Goal: Navigation & Orientation: Find specific page/section

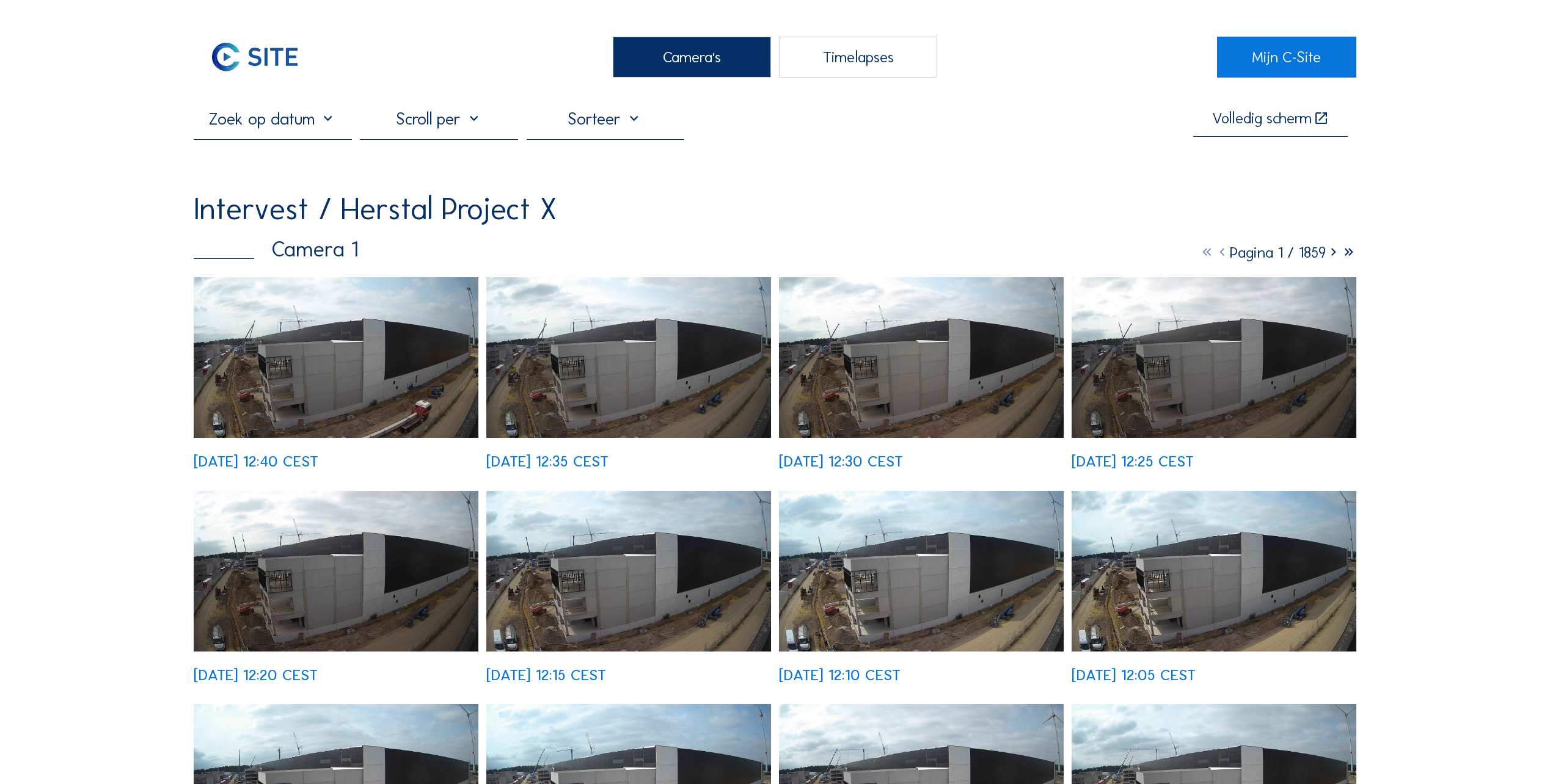
click at [579, 375] on img at bounding box center [628, 358] width 284 height 161
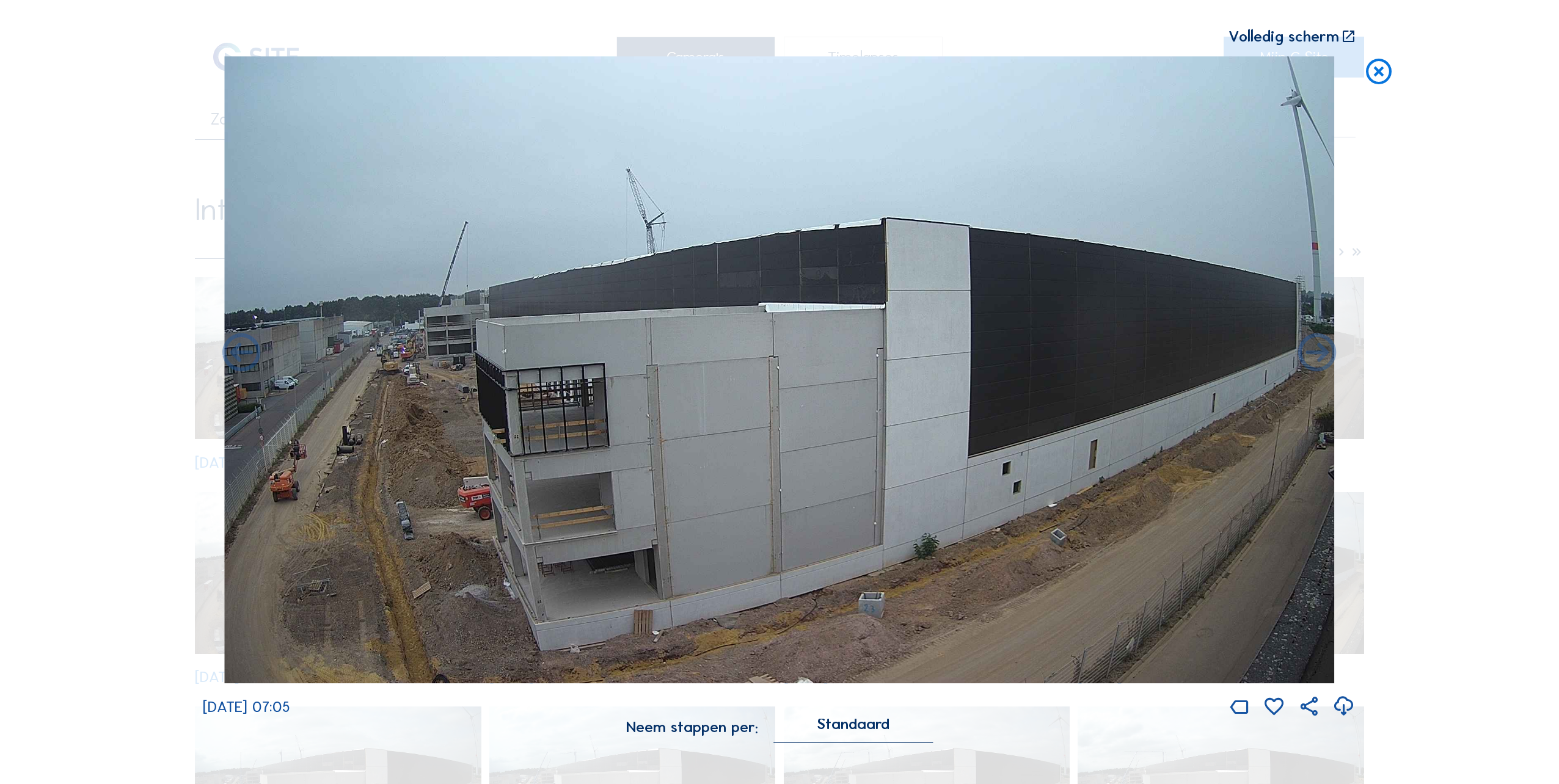
click at [1369, 71] on icon at bounding box center [1379, 72] width 31 height 32
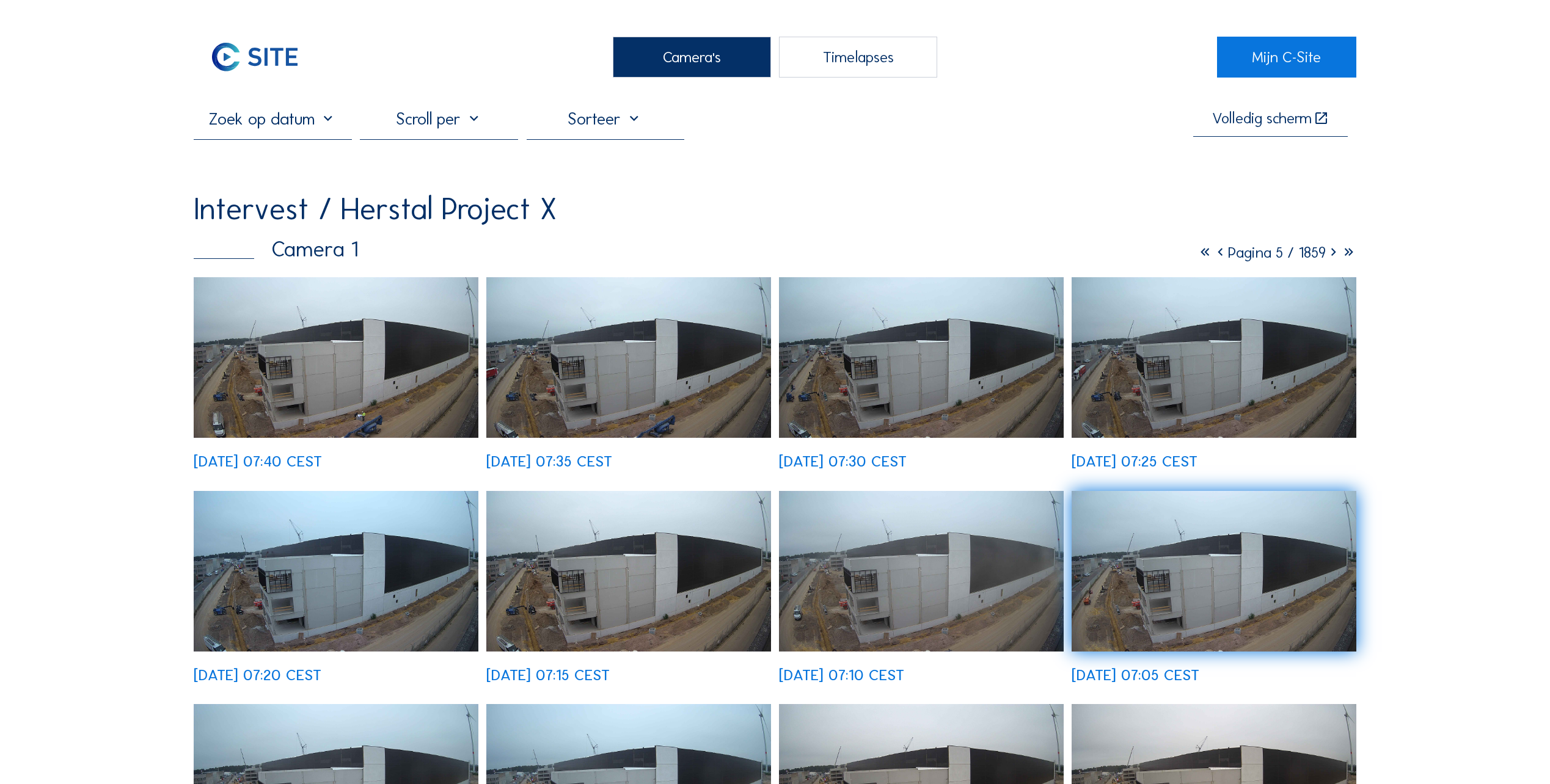
click at [690, 58] on div "Camera's" at bounding box center [692, 57] width 158 height 41
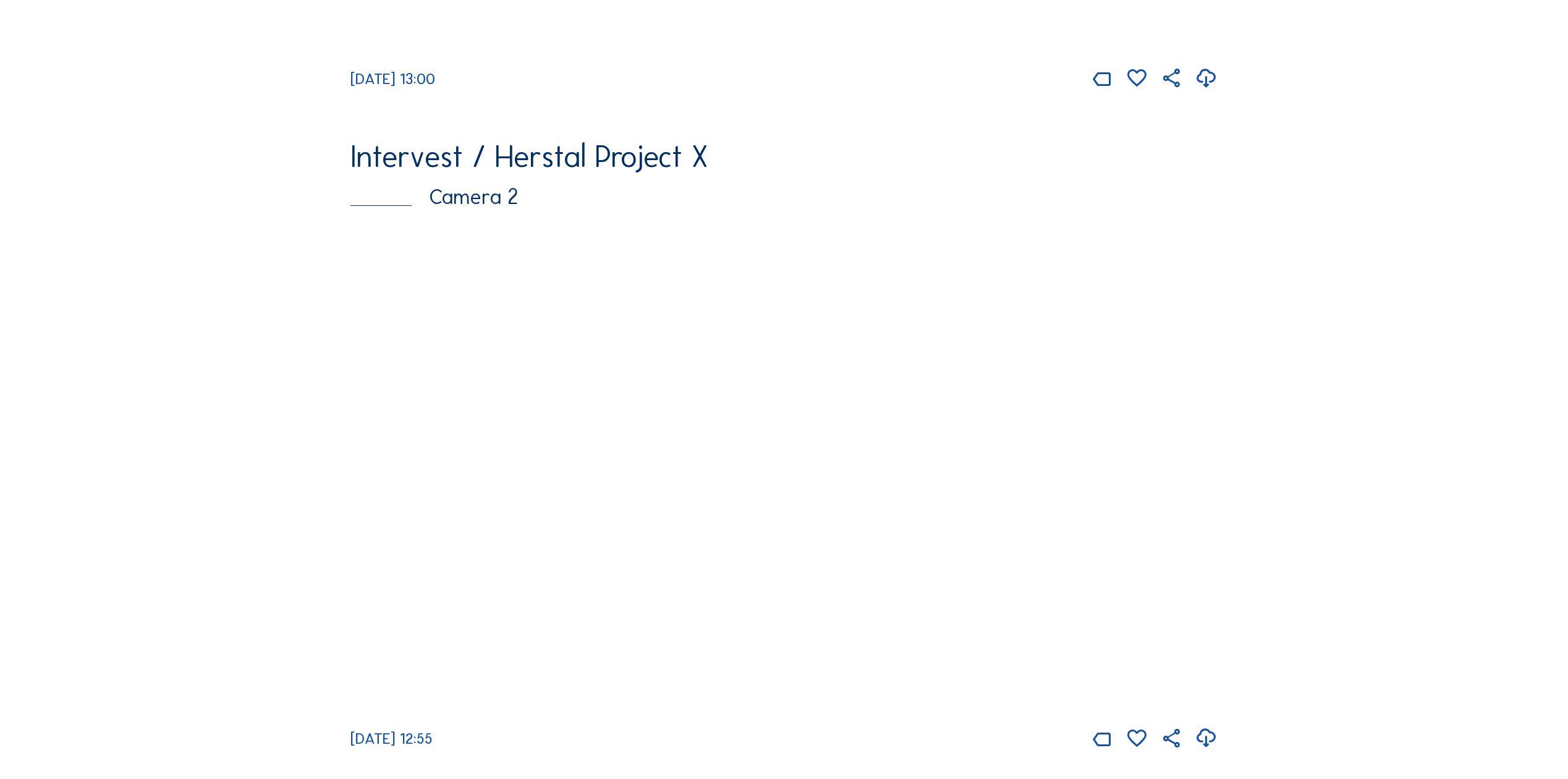
scroll to position [309, 0]
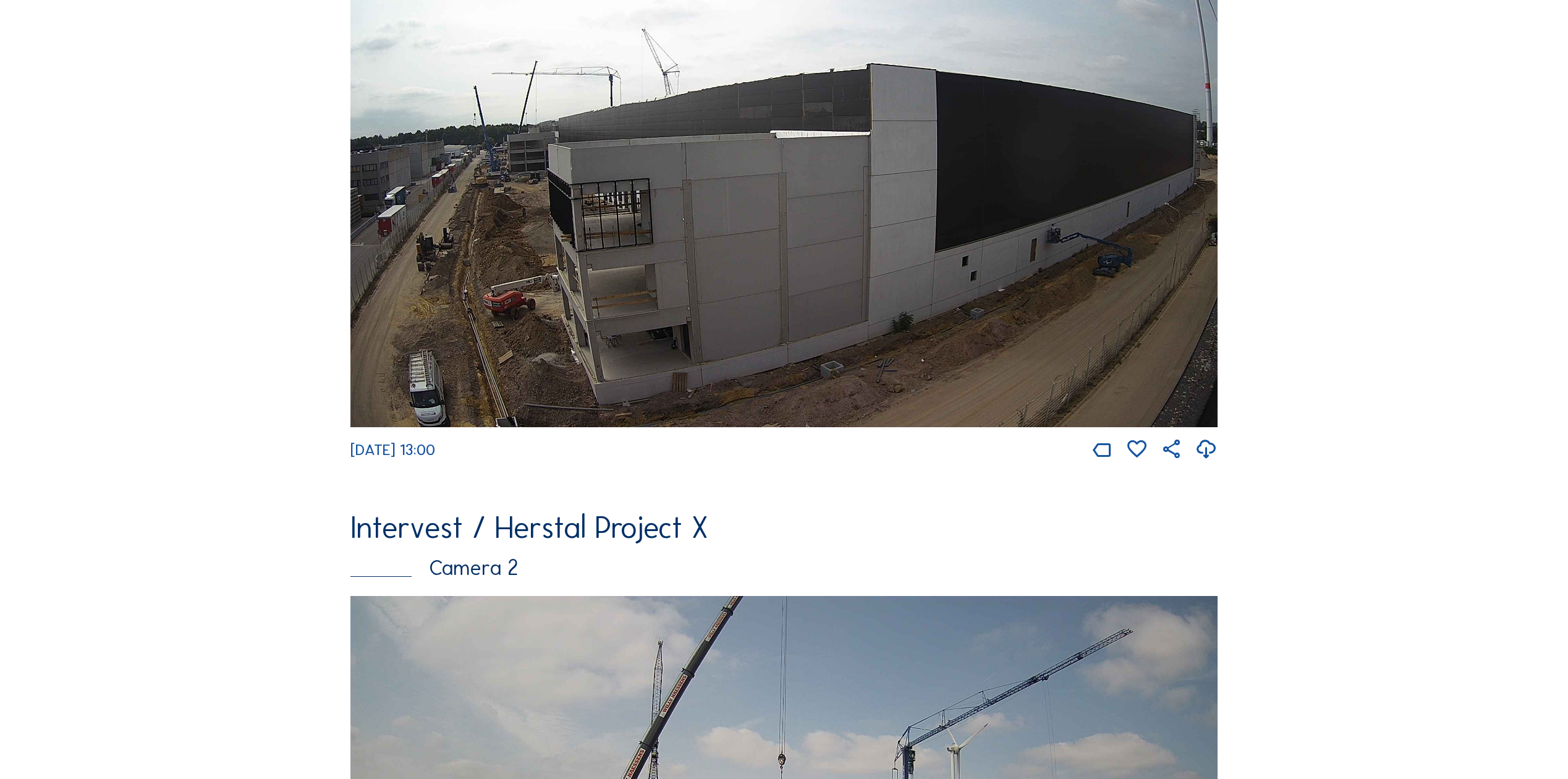
click at [605, 232] on img at bounding box center [784, 180] width 868 height 490
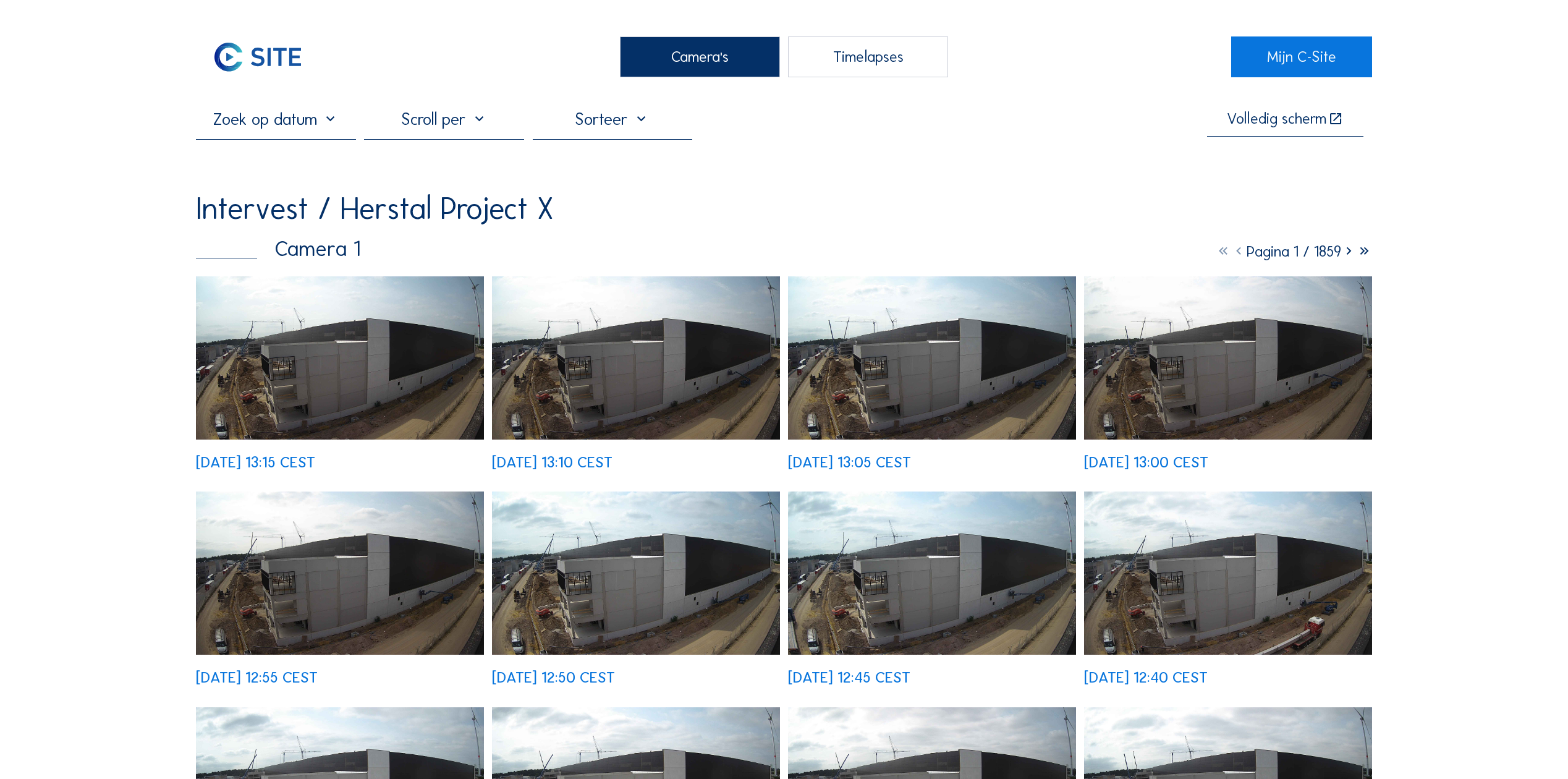
click at [303, 395] on img at bounding box center [339, 357] width 288 height 163
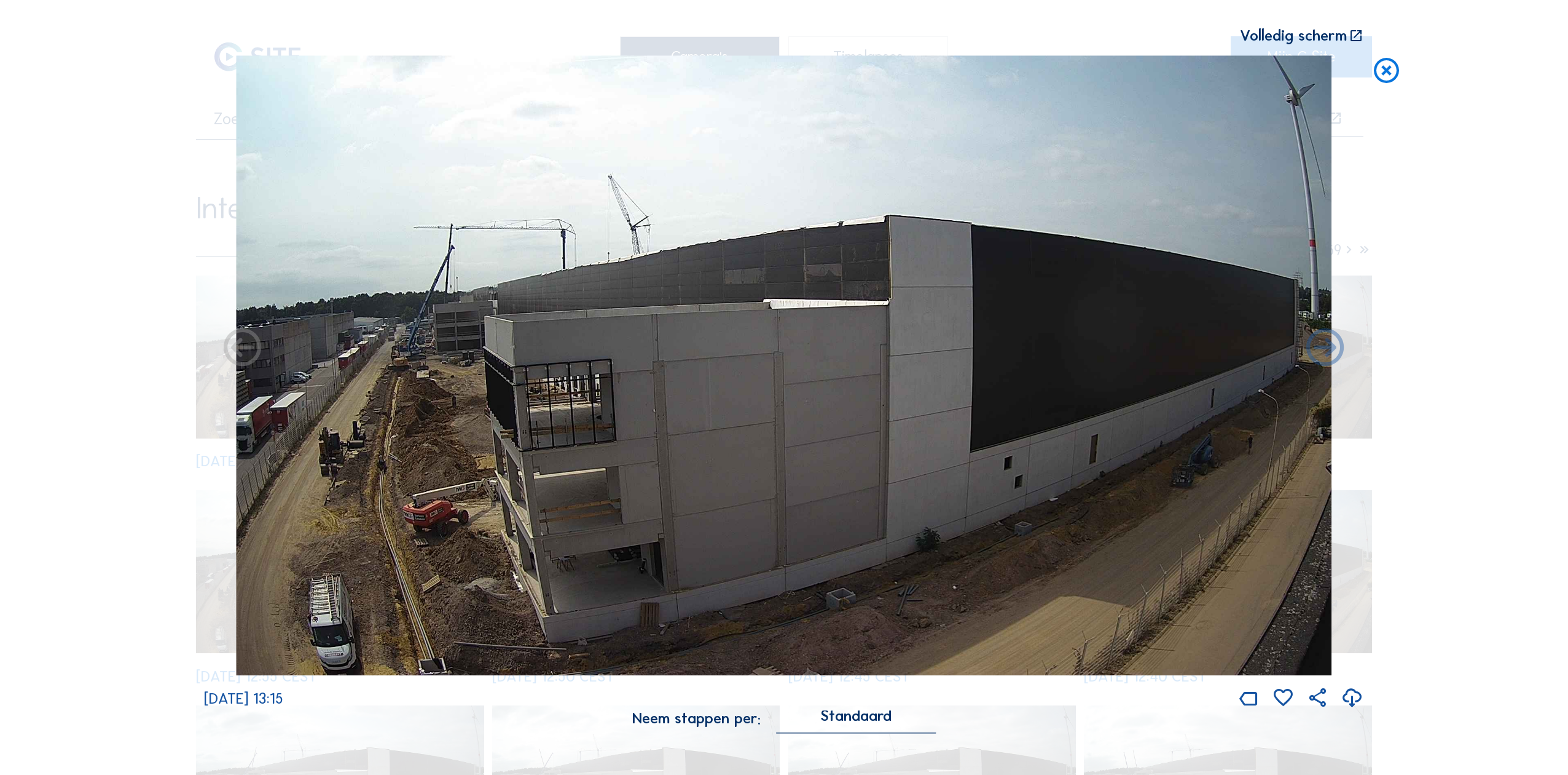
click at [1380, 70] on icon at bounding box center [1387, 72] width 30 height 32
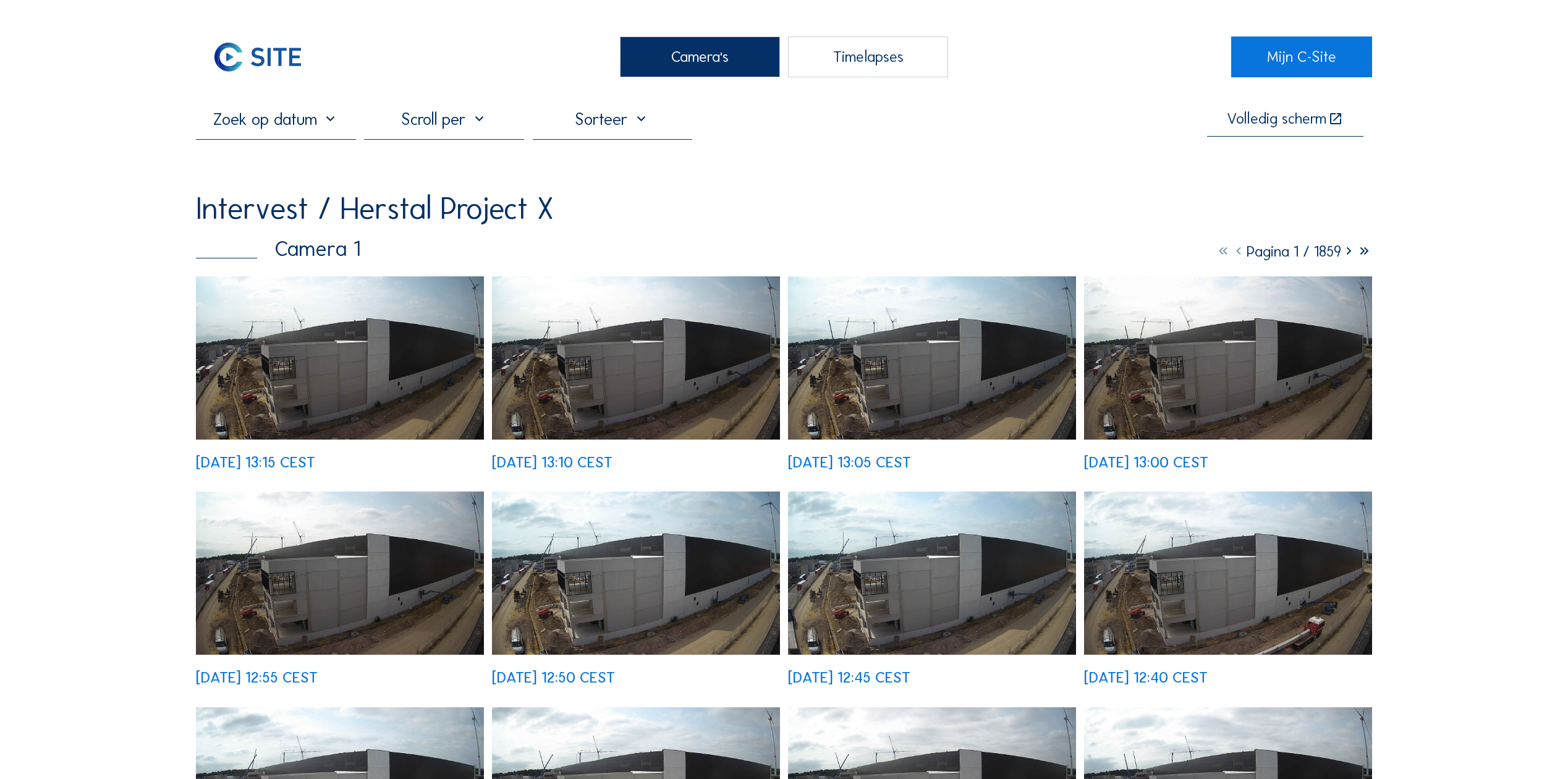
click at [707, 60] on div "Camera's" at bounding box center [700, 57] width 160 height 41
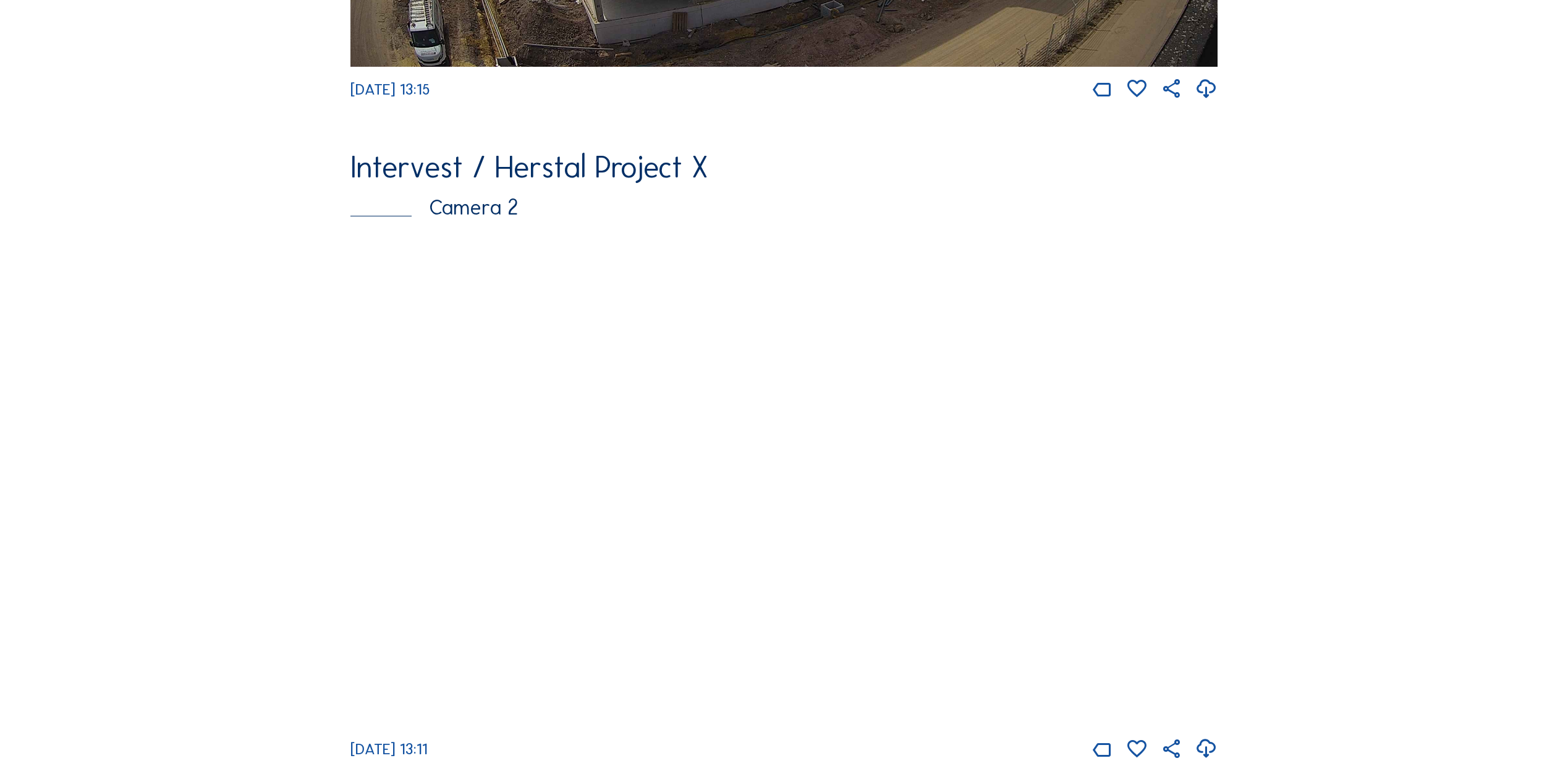
scroll to position [679, 0]
